Goal: Transaction & Acquisition: Book appointment/travel/reservation

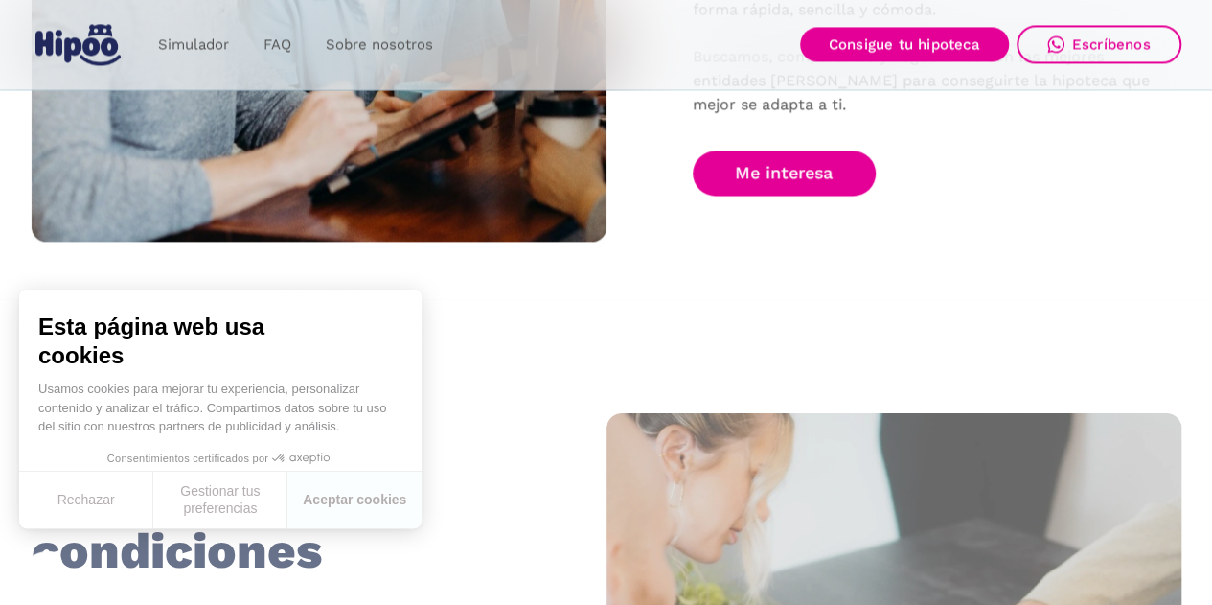
scroll to position [1495, 0]
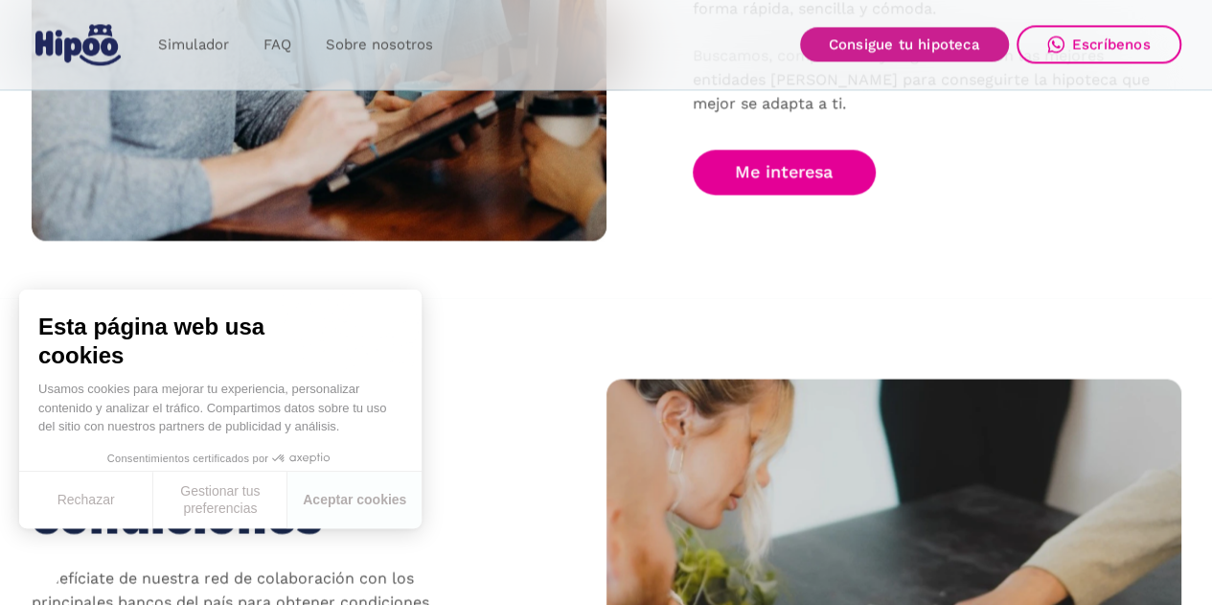
click at [906, 35] on link "Consigue tu hipoteca" at bounding box center [904, 45] width 209 height 34
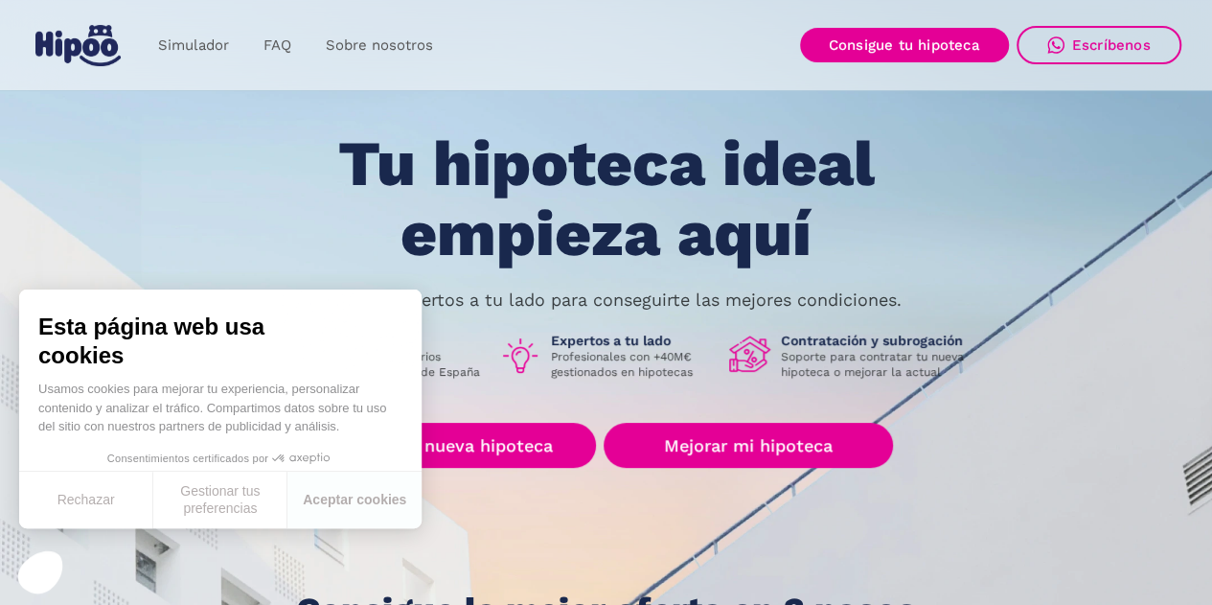
scroll to position [52, 0]
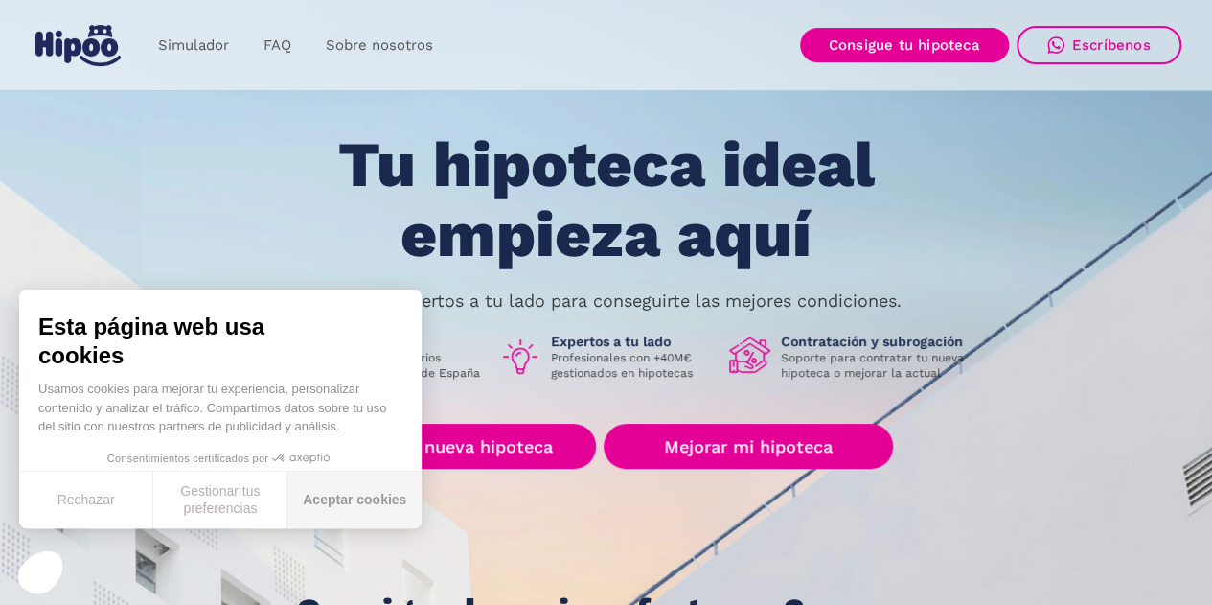
click at [324, 501] on button "Aceptar cookies" at bounding box center [354, 499] width 134 height 57
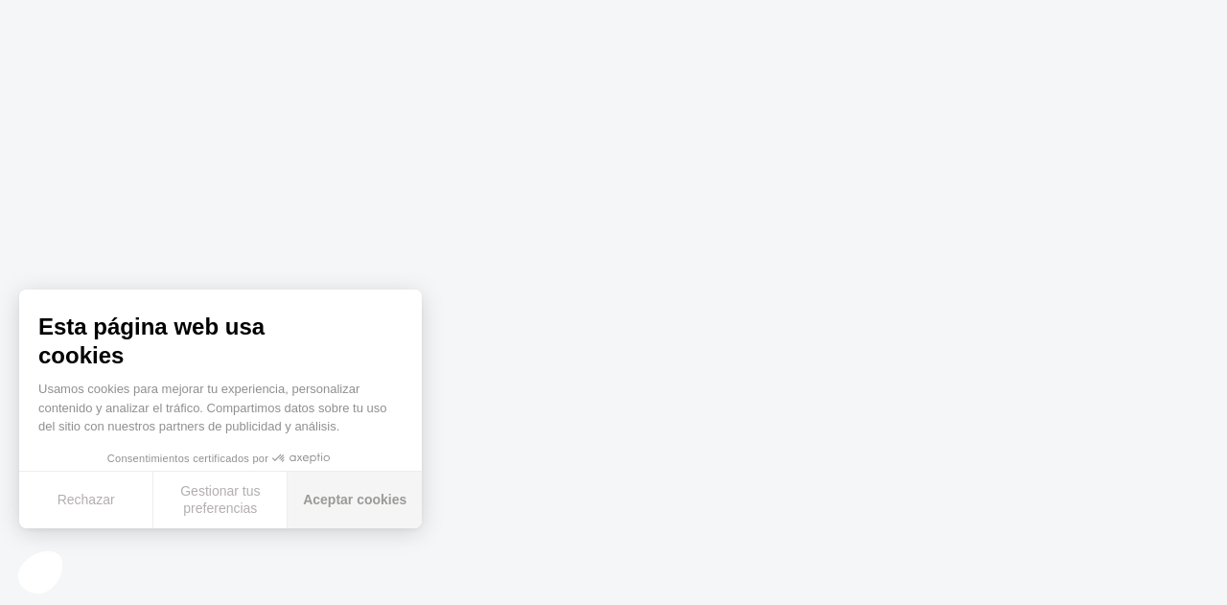
click at [353, 517] on button "Aceptar cookies" at bounding box center [354, 499] width 134 height 57
